Goal: Ask a question

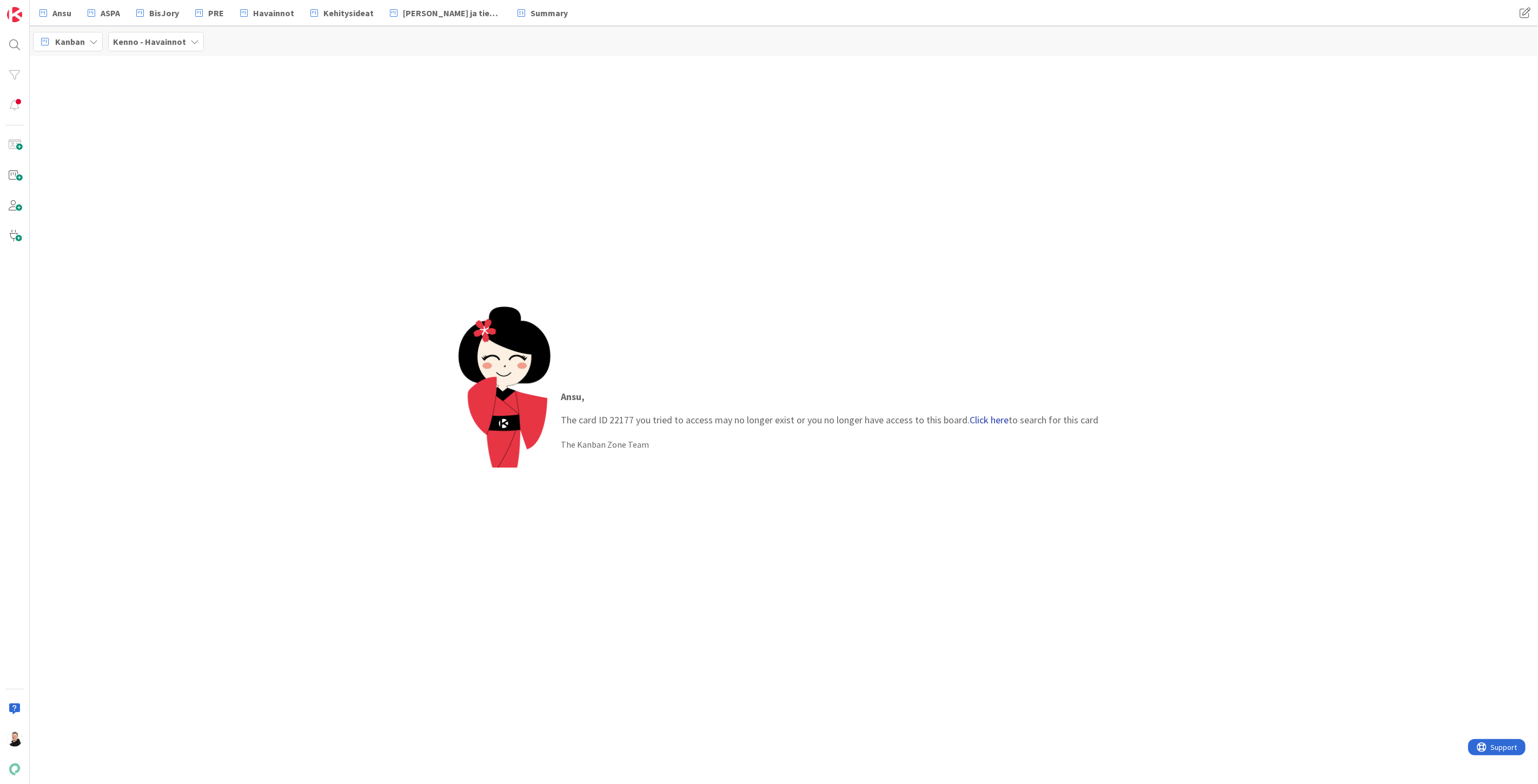
click at [993, 418] on link "Click here" at bounding box center [989, 419] width 39 height 12
click at [100, 95] on span "Laskutusryhmälle tulleen suorituksen poisto ei onnistu" at bounding box center [123, 101] width 146 height 21
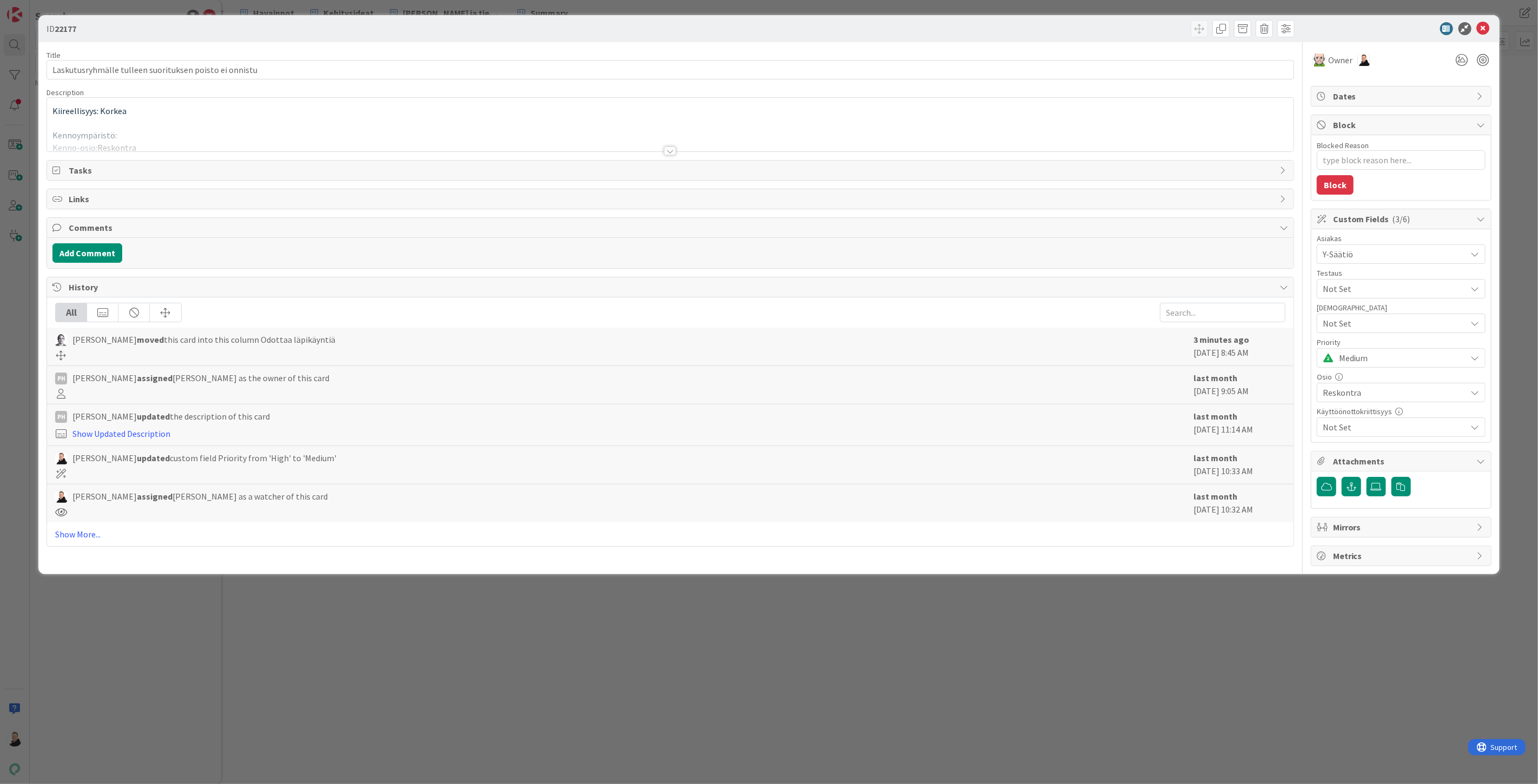
type textarea "x"
